Goal: Task Accomplishment & Management: Complete application form

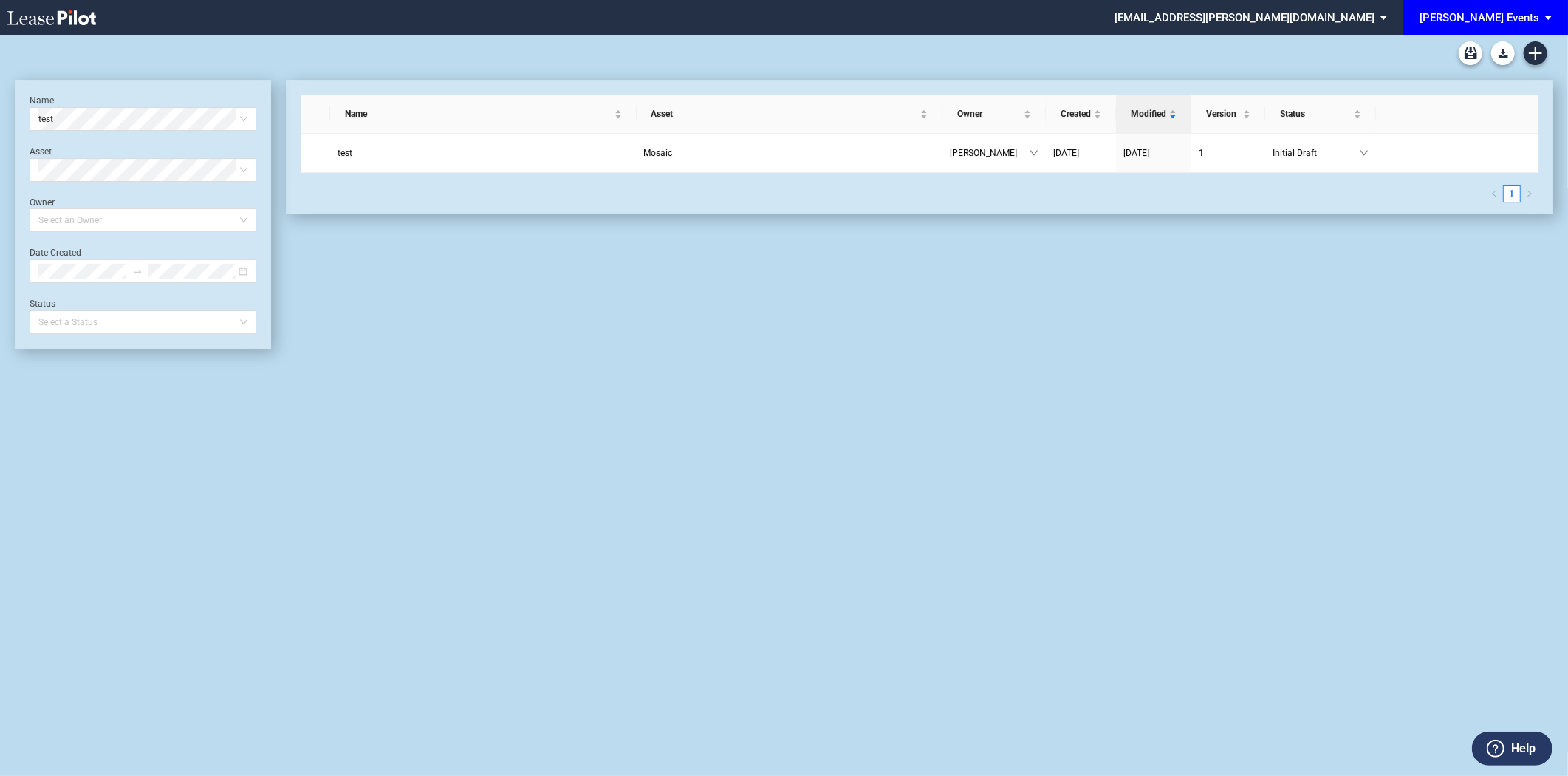
click at [1541, 18] on md-select-value "[PERSON_NAME] Events" at bounding box center [1491, 16] width 146 height 33
click at [1486, 62] on div "[PERSON_NAME] Venues" at bounding box center [1491, 64] width 115 height 15
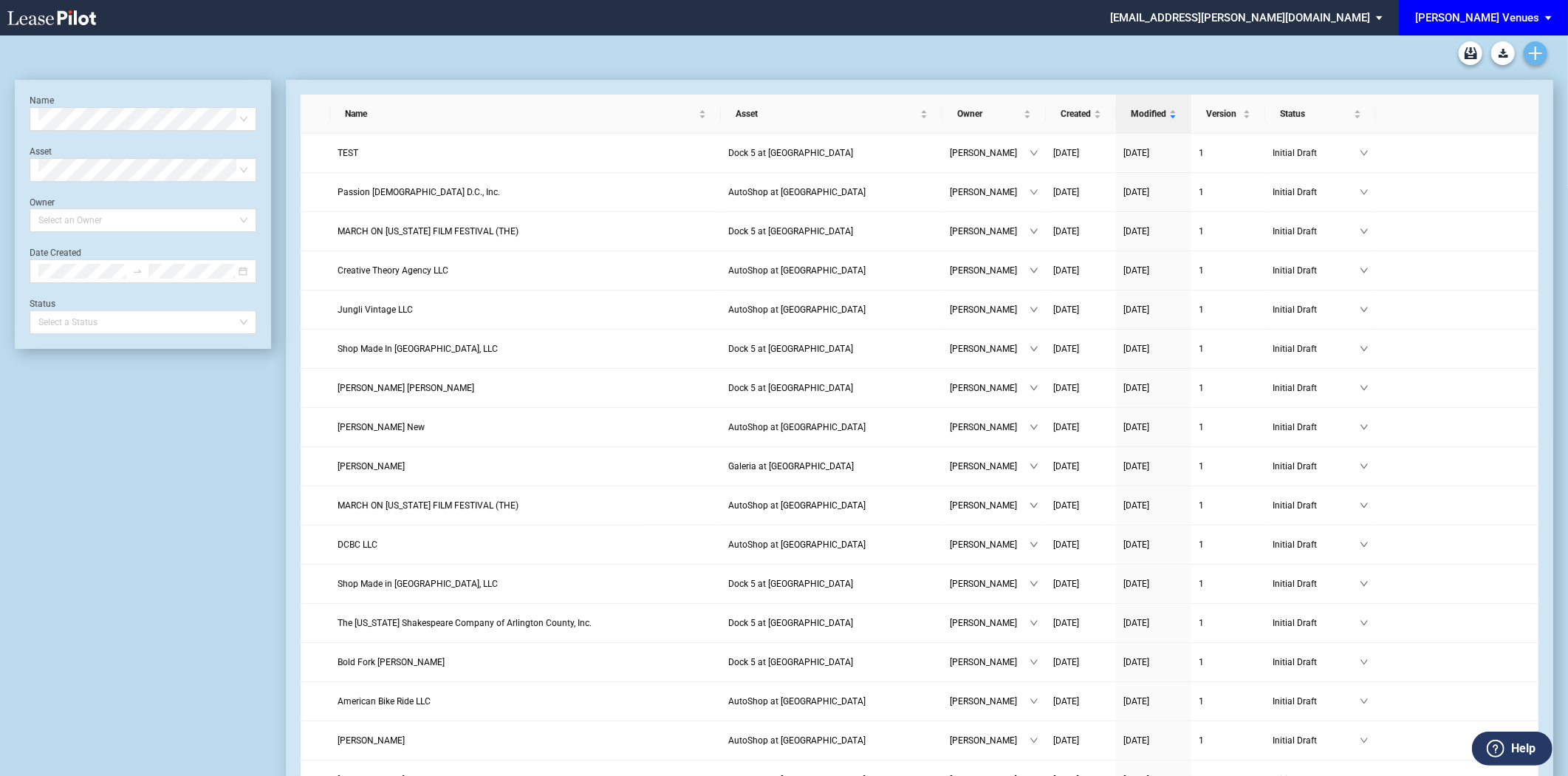
click at [1535, 48] on icon "Create new document" at bounding box center [1536, 53] width 13 height 13
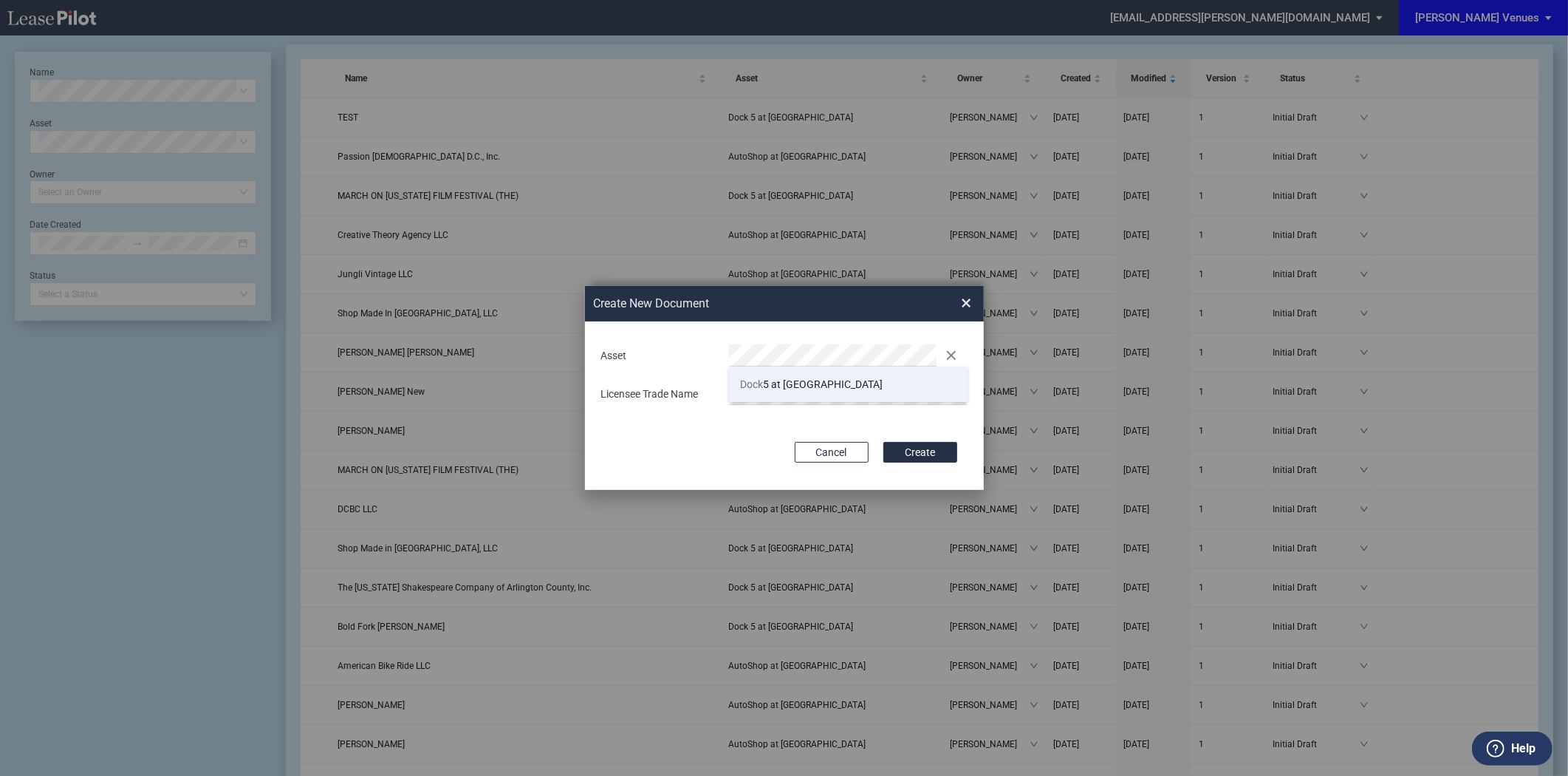
click at [774, 378] on span "Dock 5 at Union Market" at bounding box center [811, 384] width 143 height 12
click at [914, 449] on button "Create" at bounding box center [921, 452] width 74 height 21
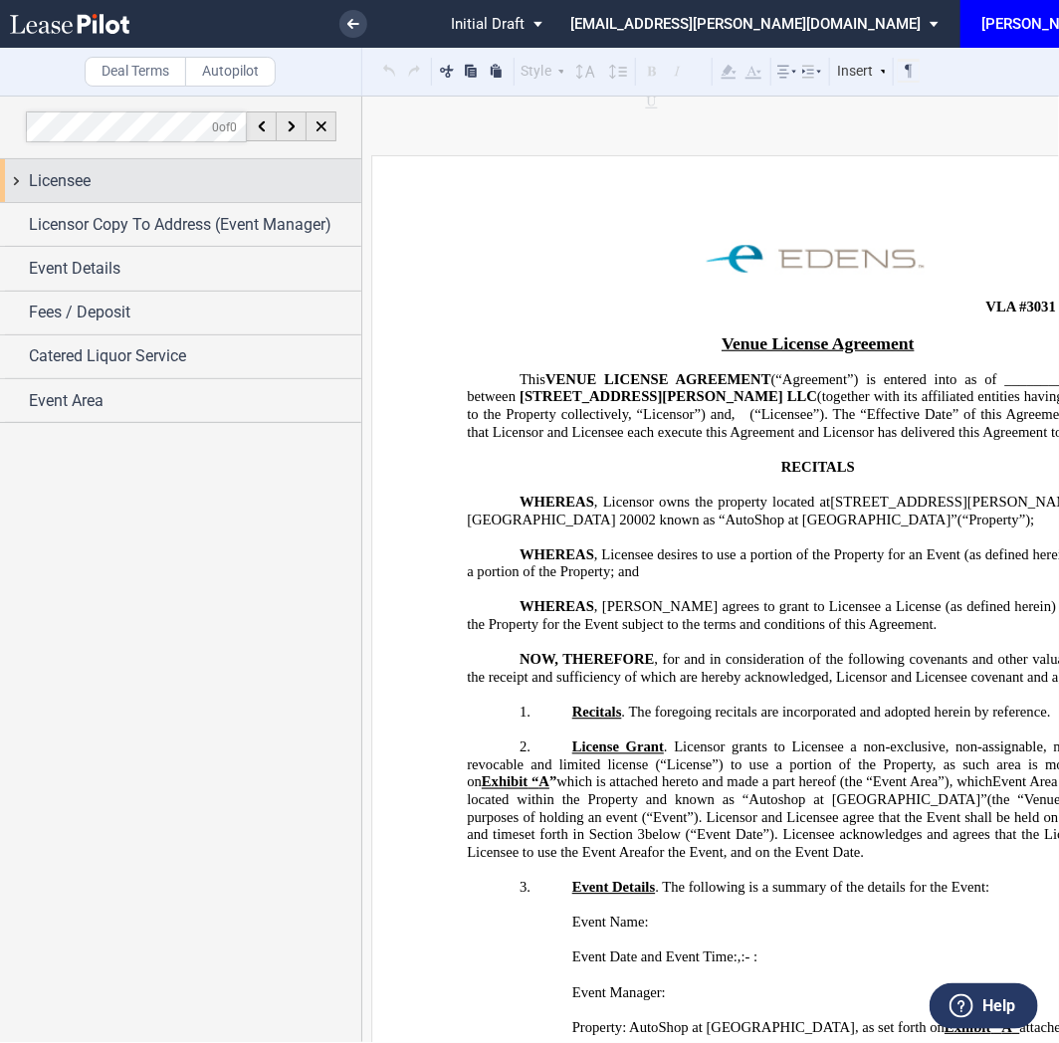
click at [169, 179] on div "Licensee" at bounding box center [195, 181] width 332 height 24
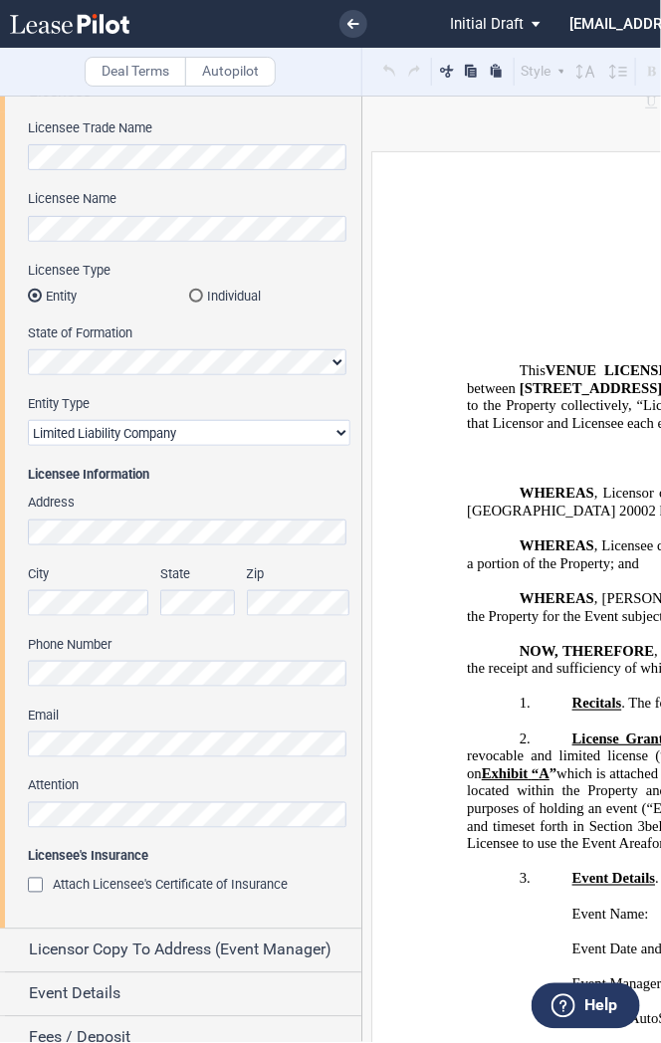
scroll to position [195, 0]
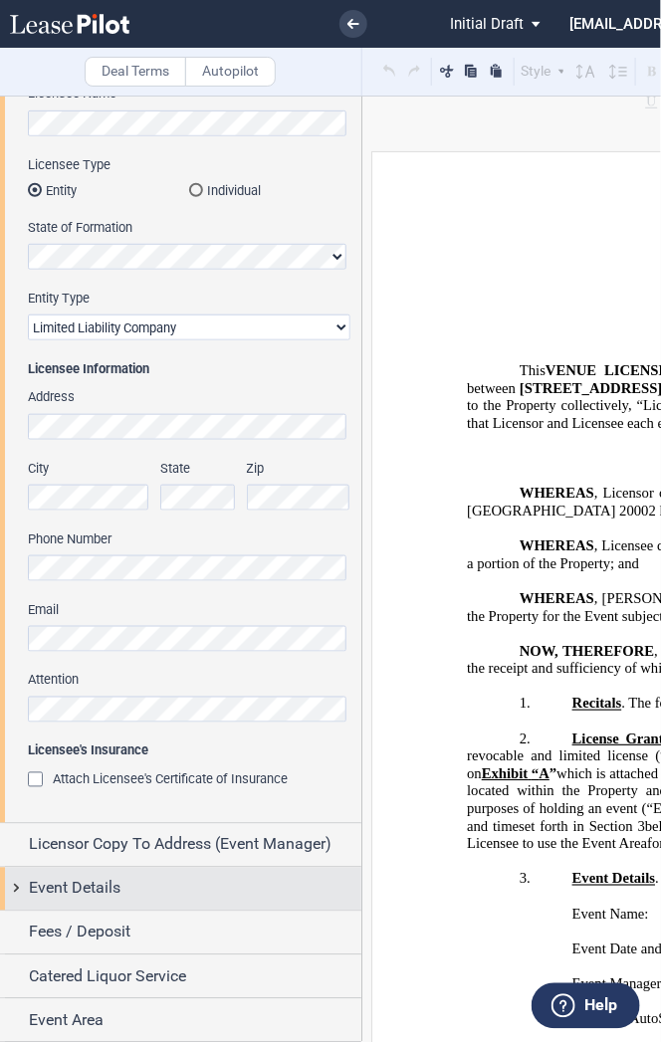
click at [117, 888] on span "Event Details" at bounding box center [75, 889] width 92 height 24
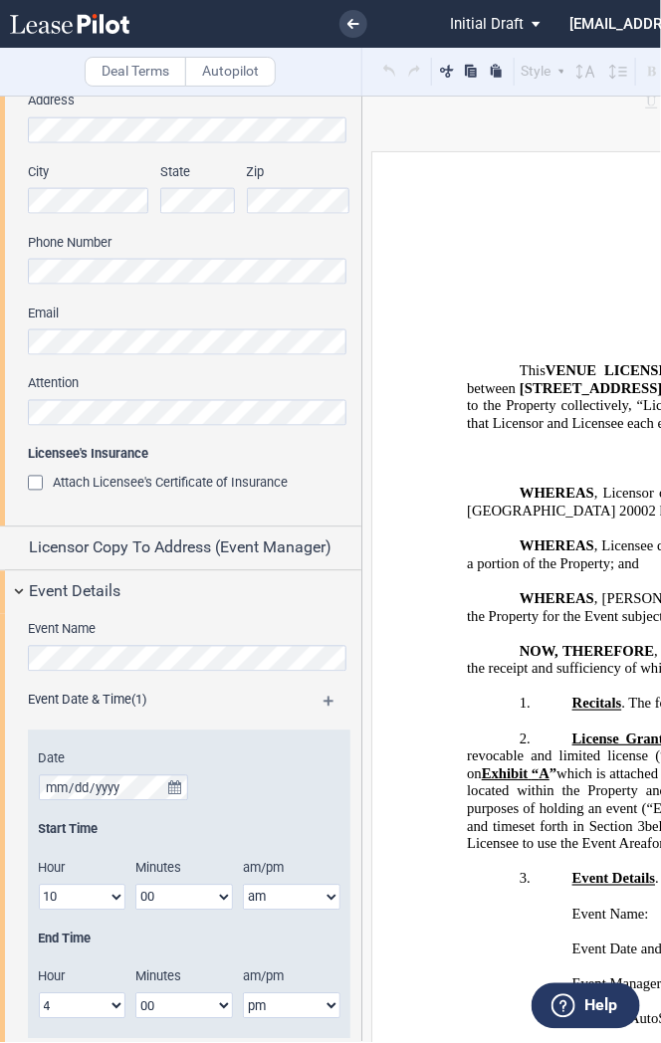
scroll to position [527, 0]
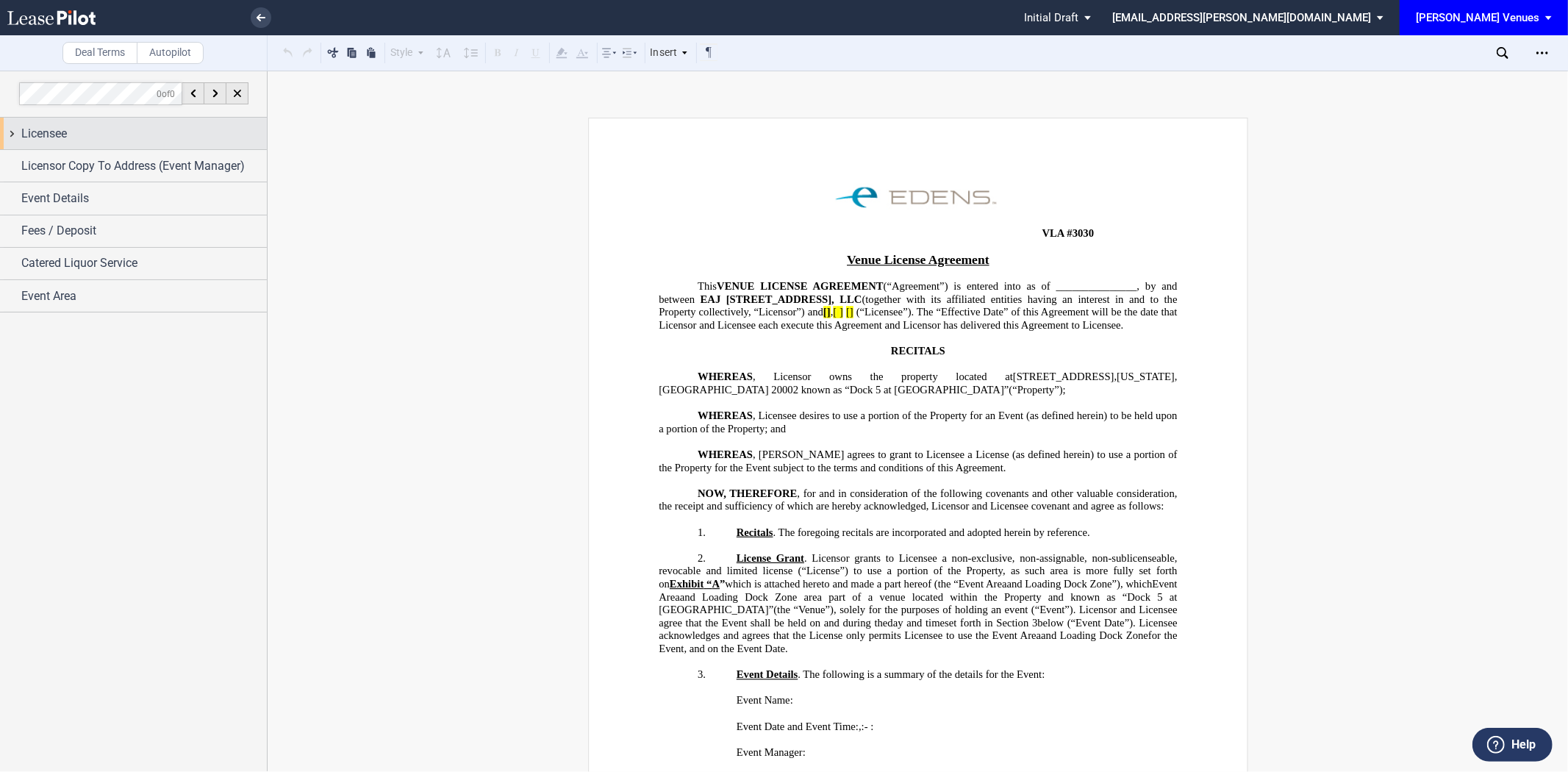
click at [86, 133] on div "Licensee" at bounding box center [144, 134] width 245 height 18
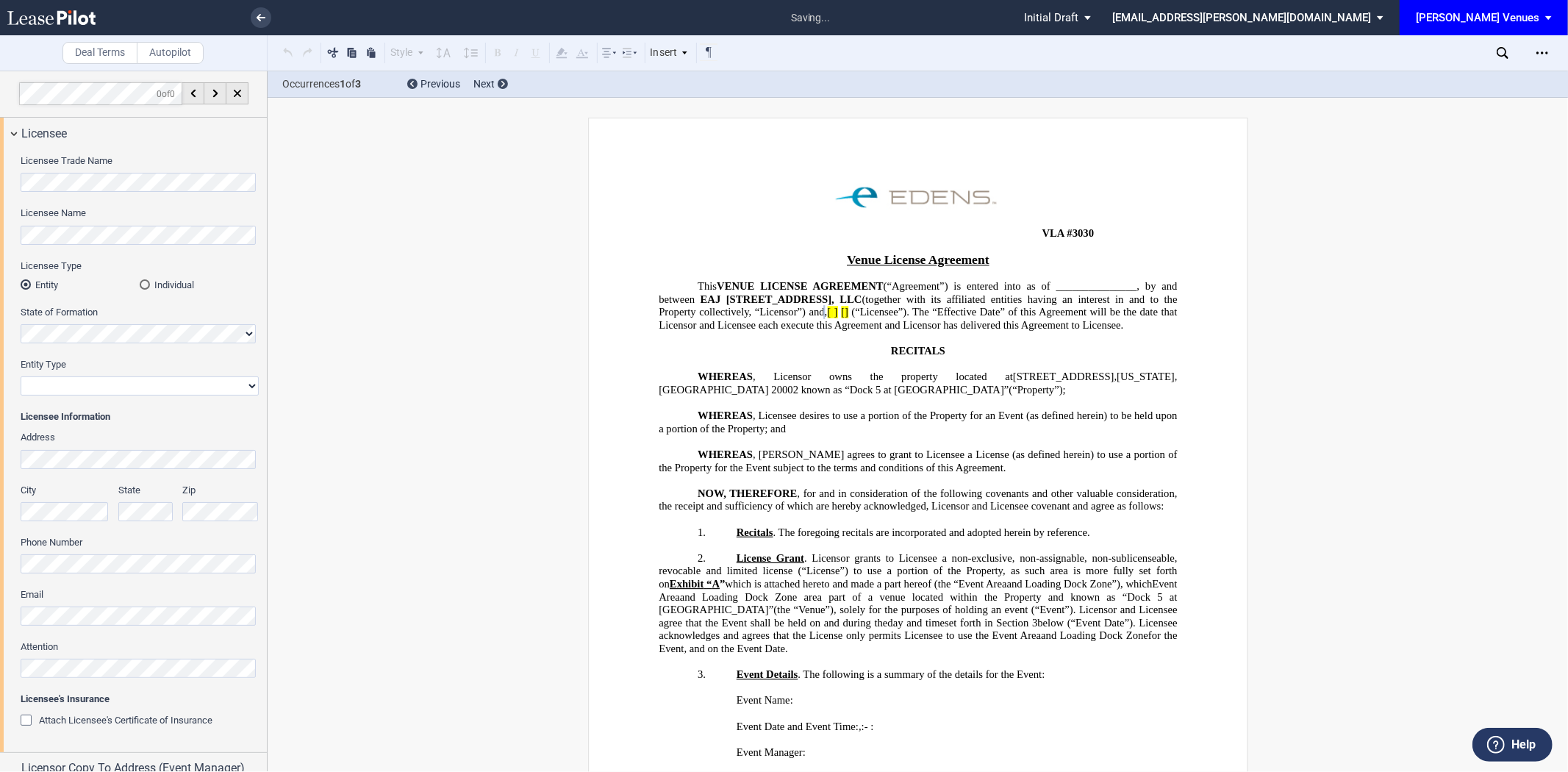
click at [0, 219] on html ".bocls-1{fill:#26354a;fill-rule:evenodd} Loading... × saving... Pending... Pend…" at bounding box center [784, 386] width 1568 height 772
click at [138, 245] on div "Licensee Name" at bounding box center [140, 233] width 238 height 52
click at [69, 383] on select "Corporation Limited Liability Company General Partnership Limited Partnership N…" at bounding box center [140, 386] width 238 height 19
select select "limited liability company"
click at [21, 376] on select "Corporation Limited Liability Company General Partnership Limited Partnership N…" at bounding box center [140, 386] width 238 height 19
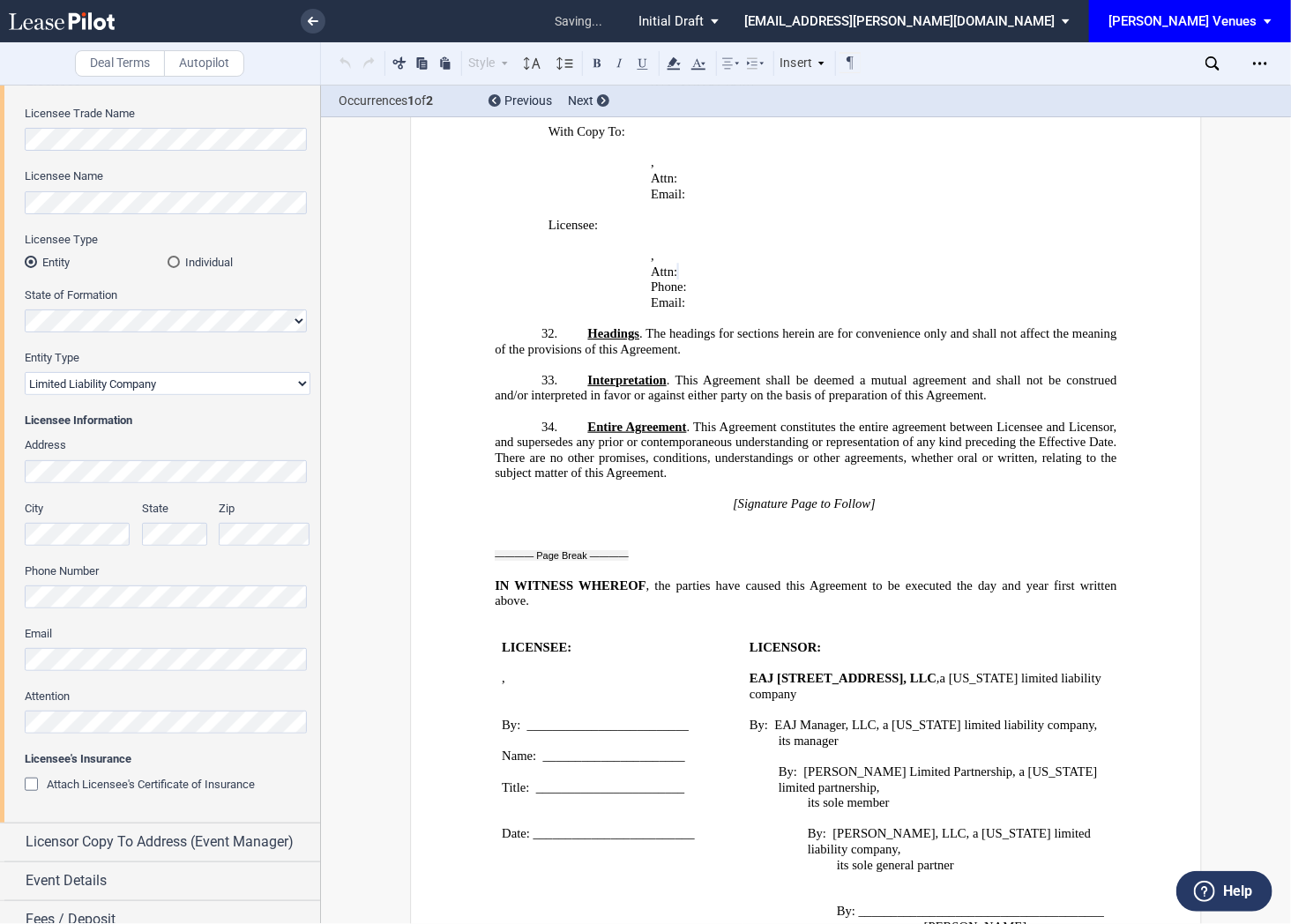
scroll to position [173, 0]
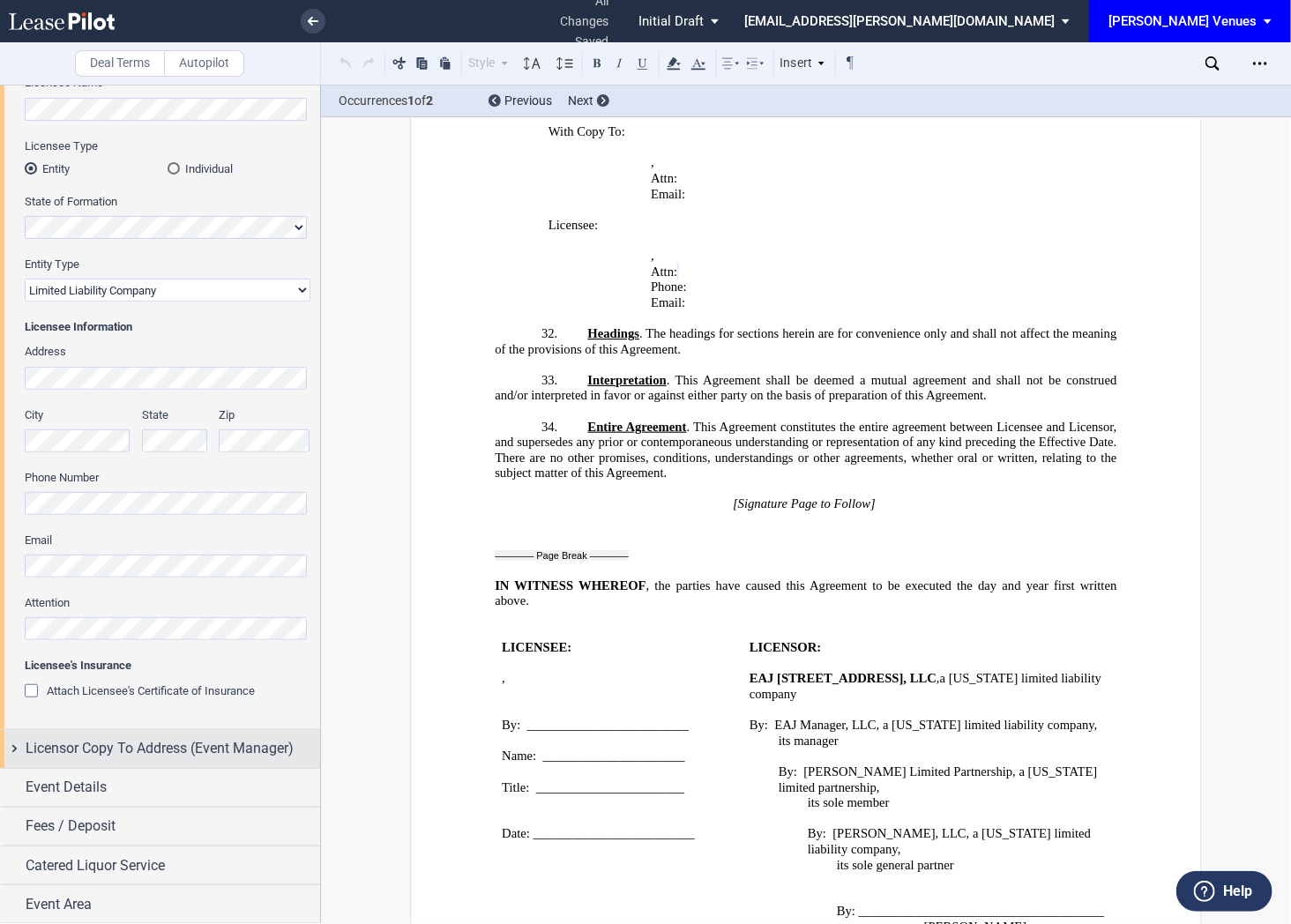
click at [188, 753] on span "Licensor Copy To Address (Event Manager)" at bounding box center [159, 749] width 268 height 21
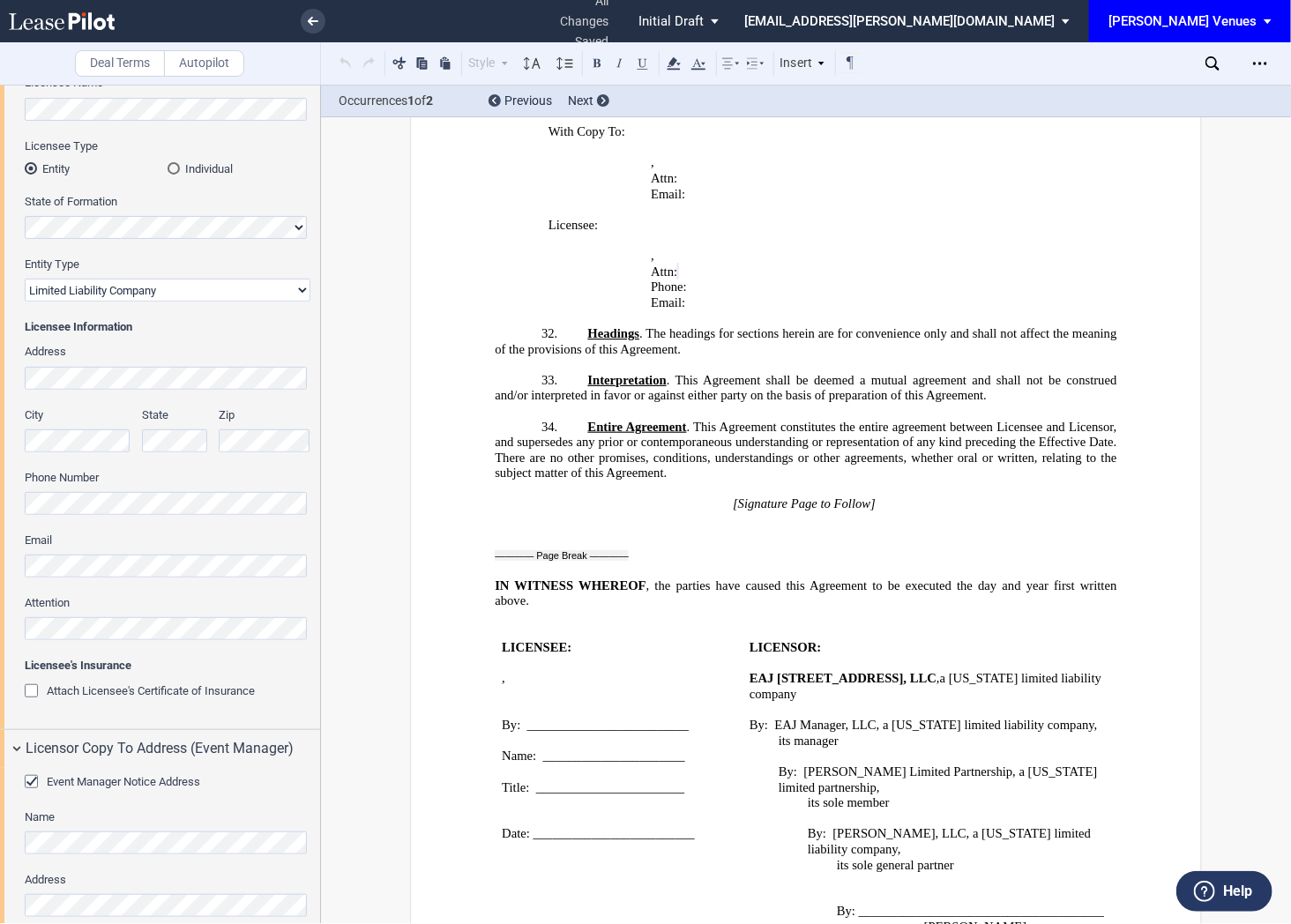
scroll to position [369, 0]
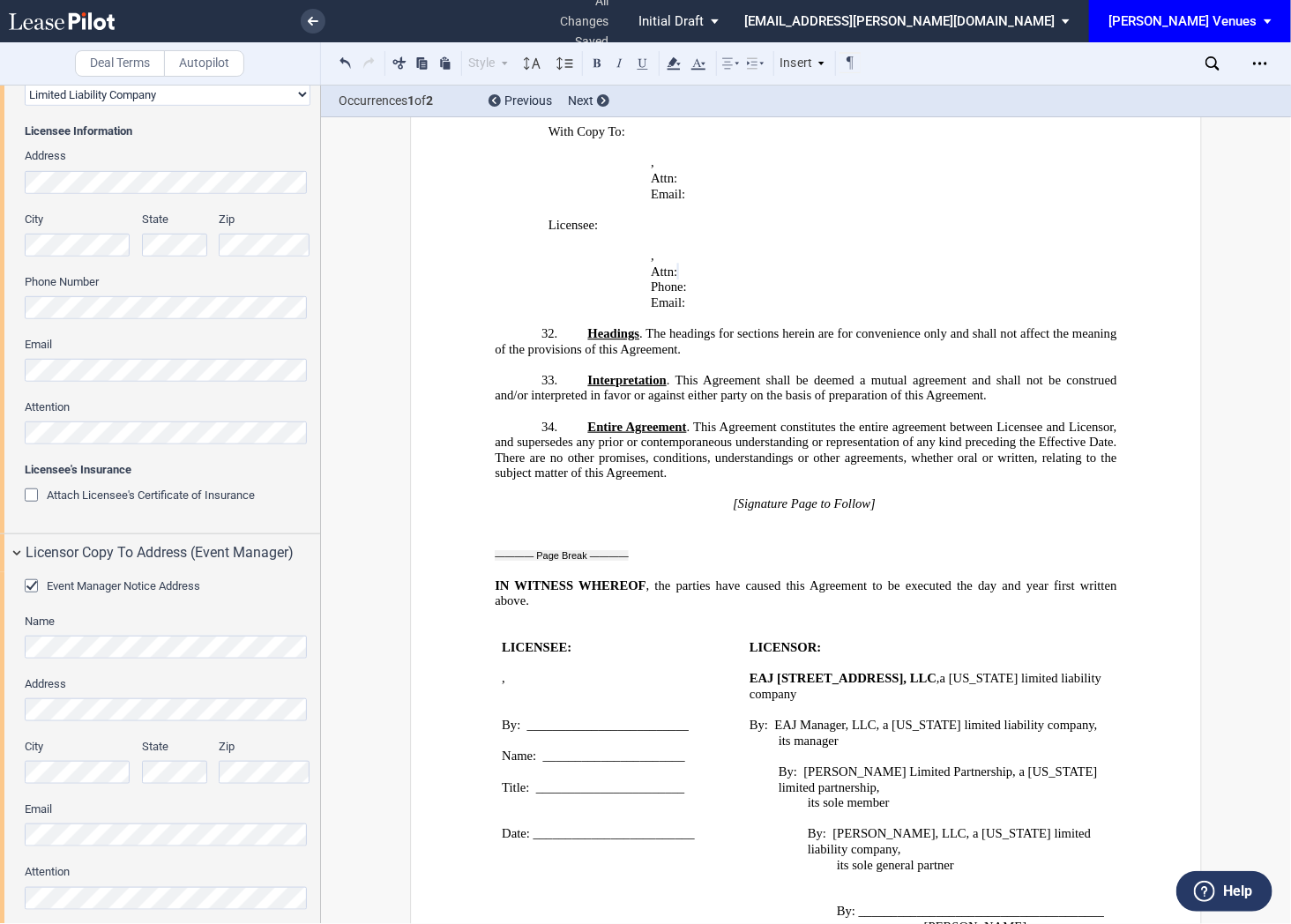
click at [0, 835] on html ".bocls-1{fill:#26354a;fill-rule:evenodd} Loading... × all changes saved Pending…" at bounding box center [645, 462] width 1291 height 924
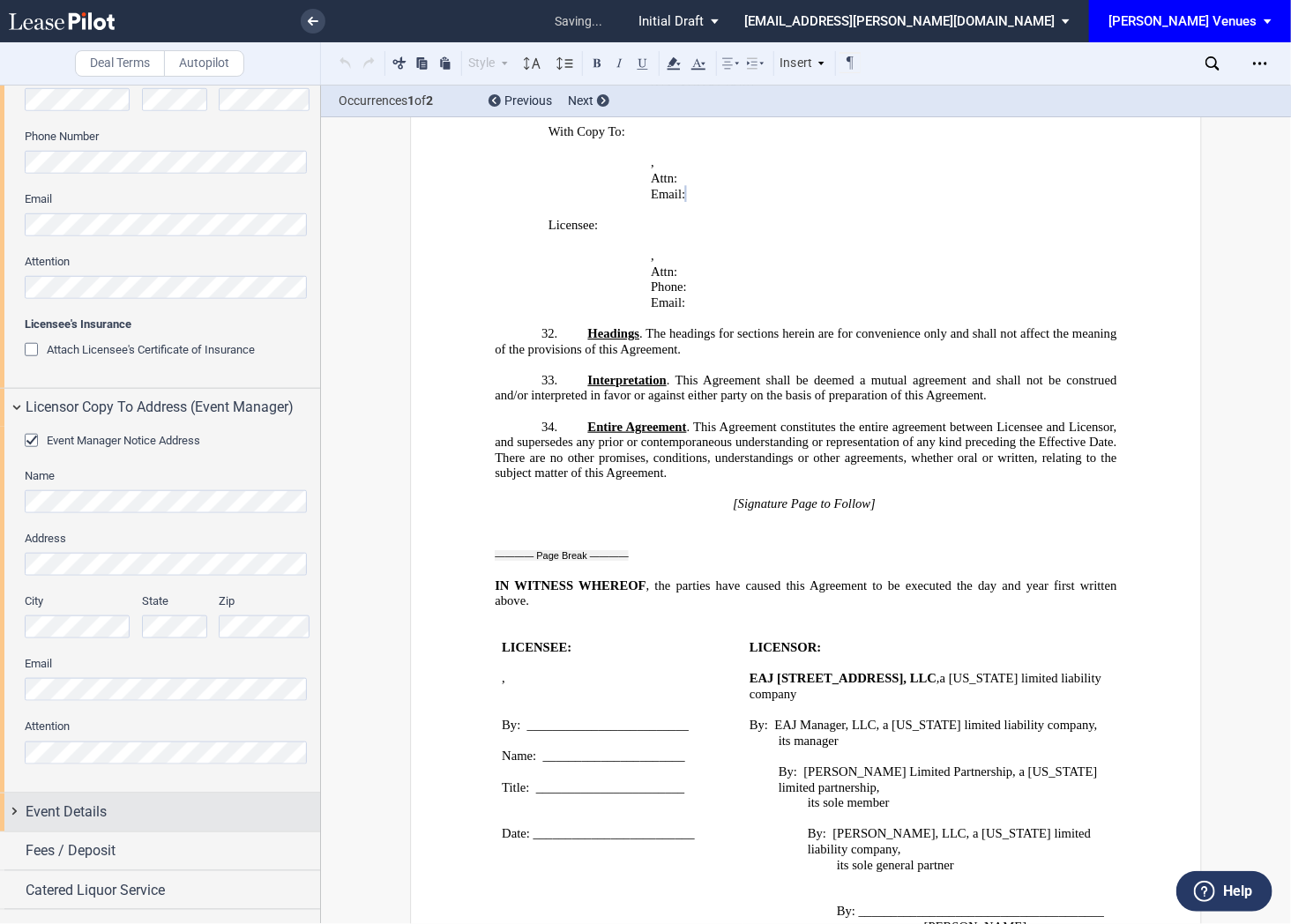
scroll to position [540, 0]
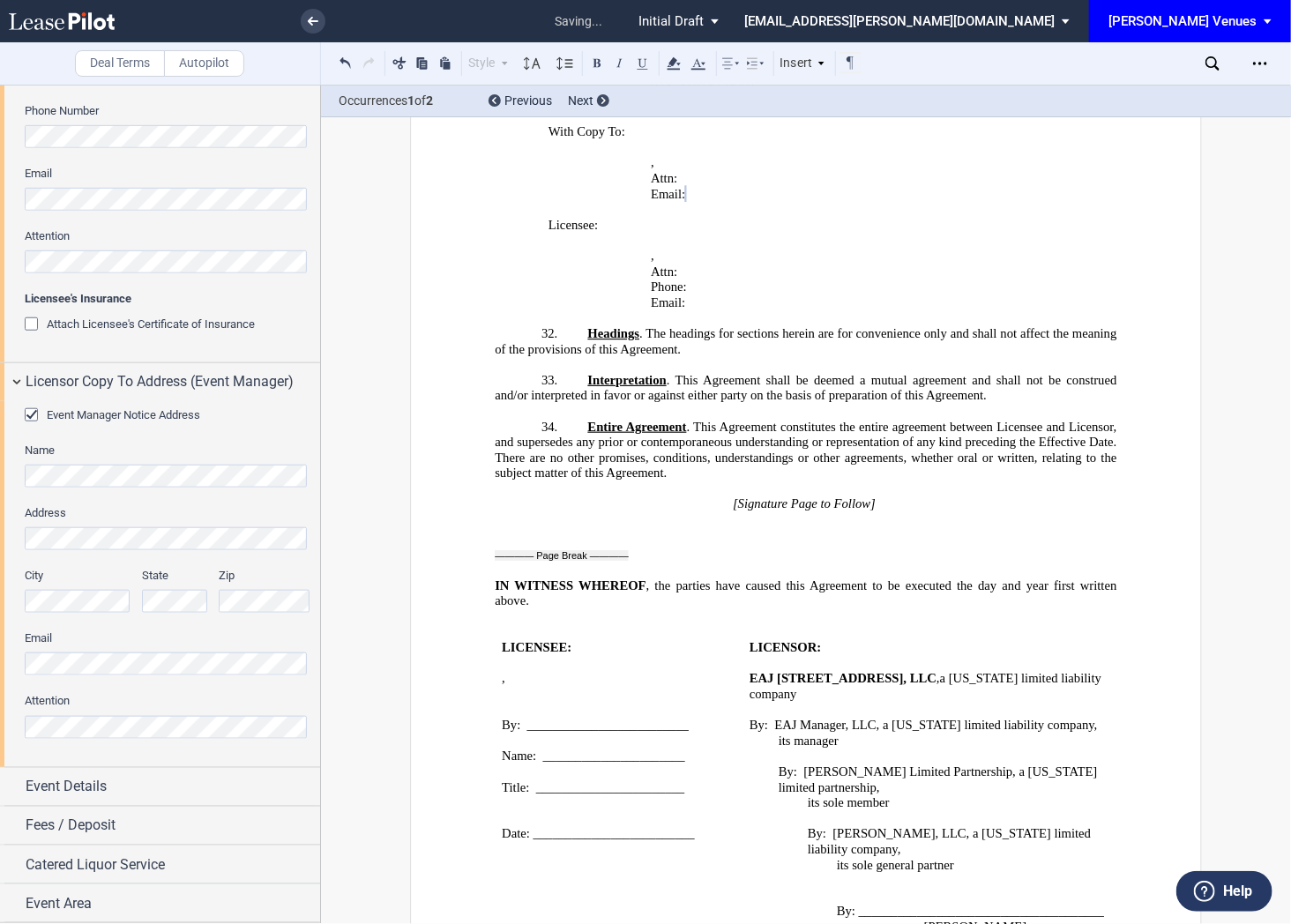
click at [0, 668] on html ".bocls-1{fill:#26354a;fill-rule:evenodd} Loading... × saving... Pending... Pend…" at bounding box center [645, 462] width 1291 height 924
click at [161, 802] on div "Event Details" at bounding box center [159, 787] width 320 height 38
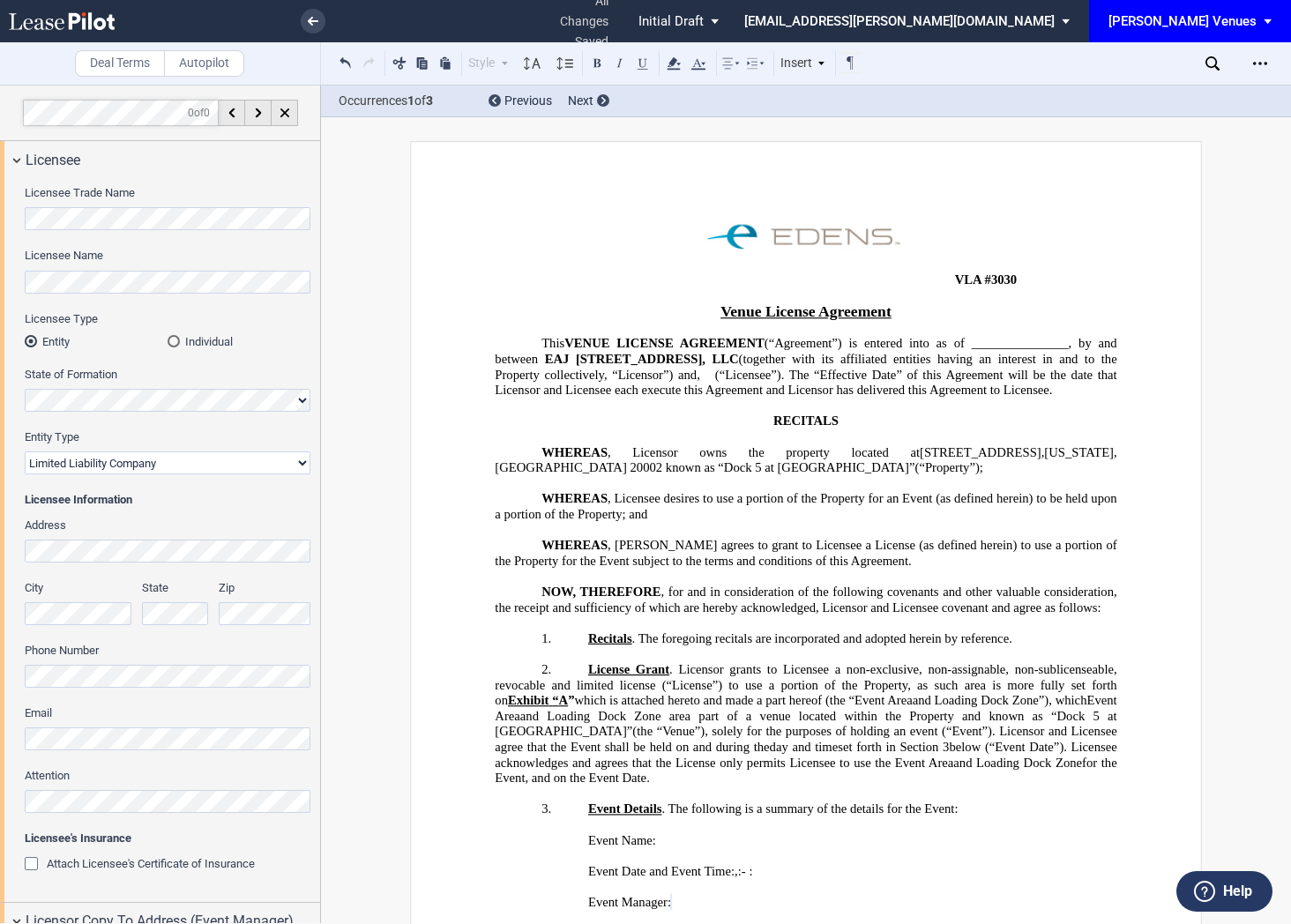
select select "limited liability company"
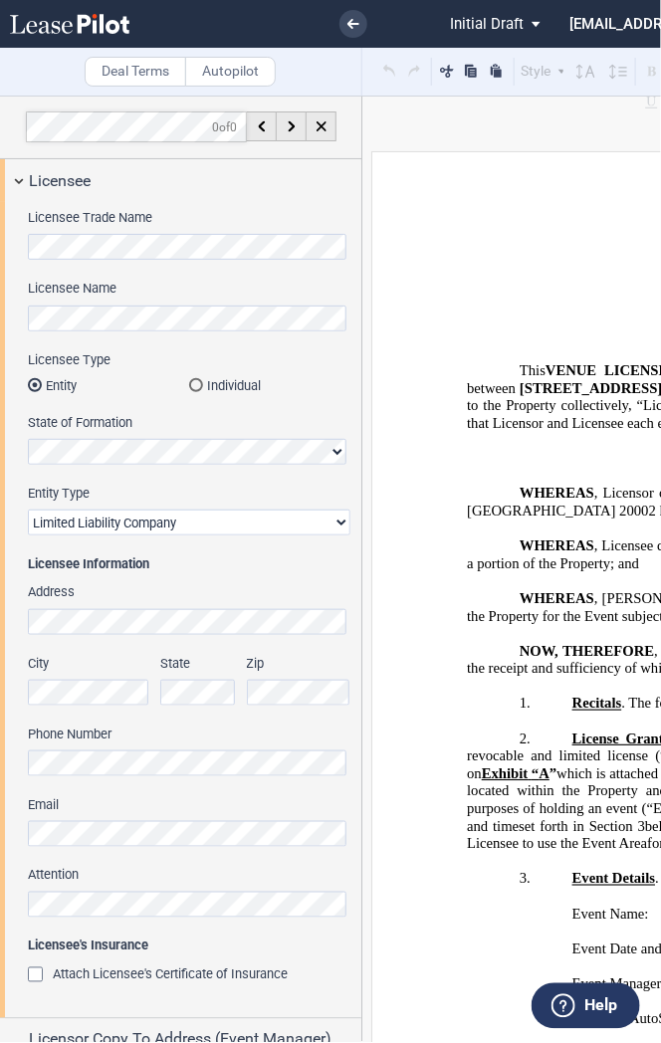
scroll to position [527, 0]
